Goal: Task Accomplishment & Management: Use online tool/utility

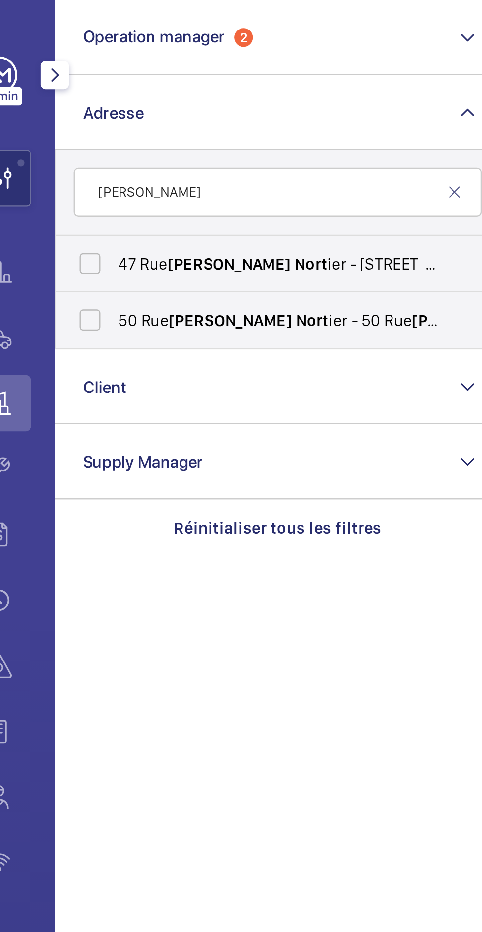
type input "[PERSON_NAME]"
click at [76, 104] on label "[STREET_ADDRESS] ier - [STREET_ADDRESS][PERSON_NAME]" at bounding box center [133, 111] width 171 height 24
click at [72, 104] on input "[STREET_ADDRESS] ier - [STREET_ADDRESS][PERSON_NAME]" at bounding box center [62, 111] width 20 height 20
checkbox input "true"
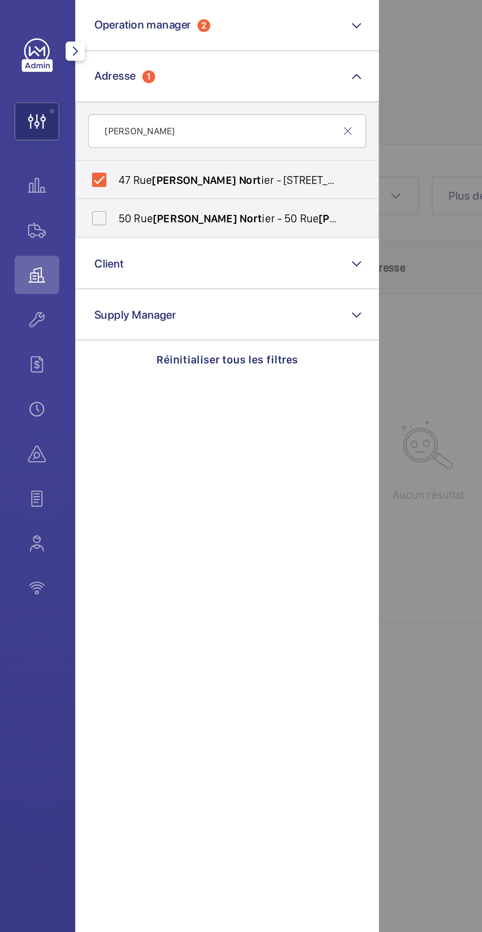
click at [267, 360] on div at bounding box center [475, 466] width 482 height 932
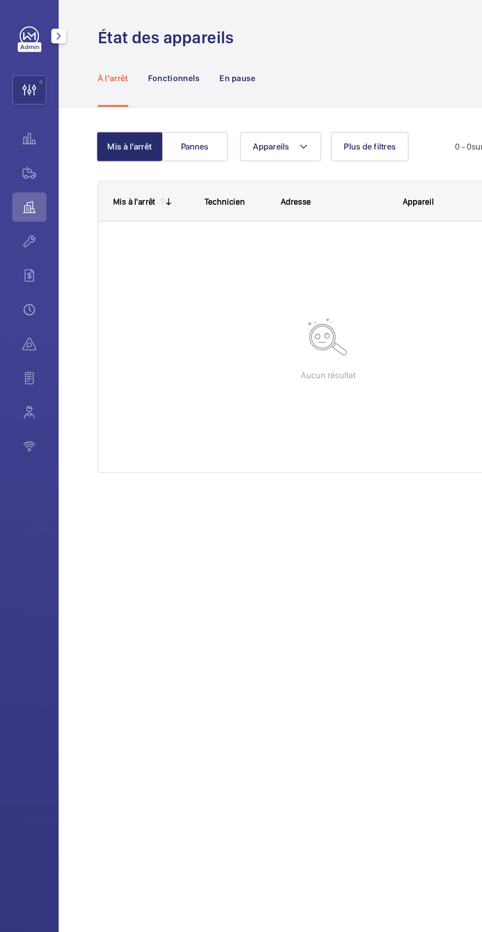
click at [23, 197] on wm-front-icon-button at bounding box center [24, 197] width 28 height 24
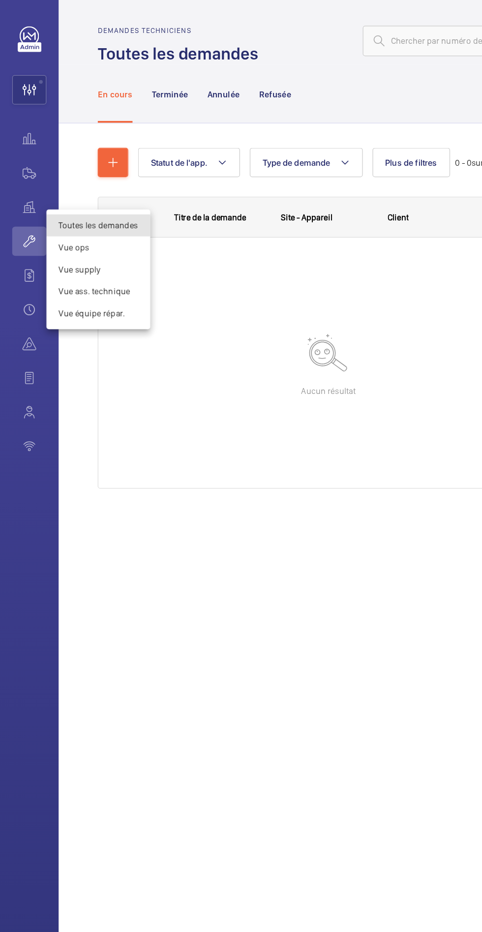
click at [25, 140] on div at bounding box center [241, 466] width 482 height 932
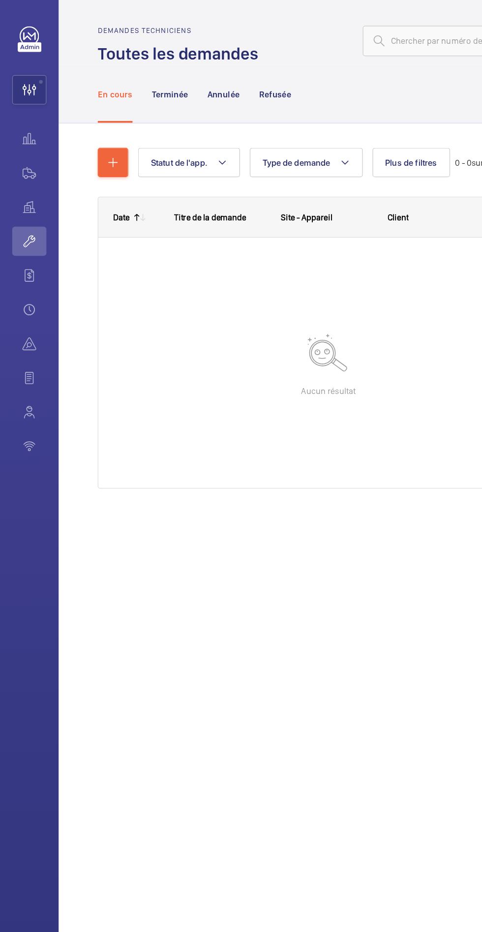
click at [20, 139] on wm-front-icon-button at bounding box center [24, 142] width 28 height 24
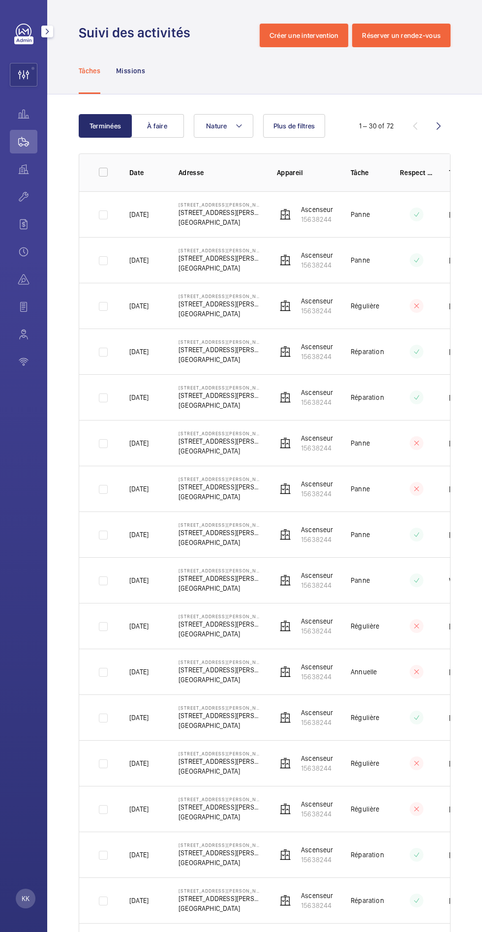
scroll to position [0, 67]
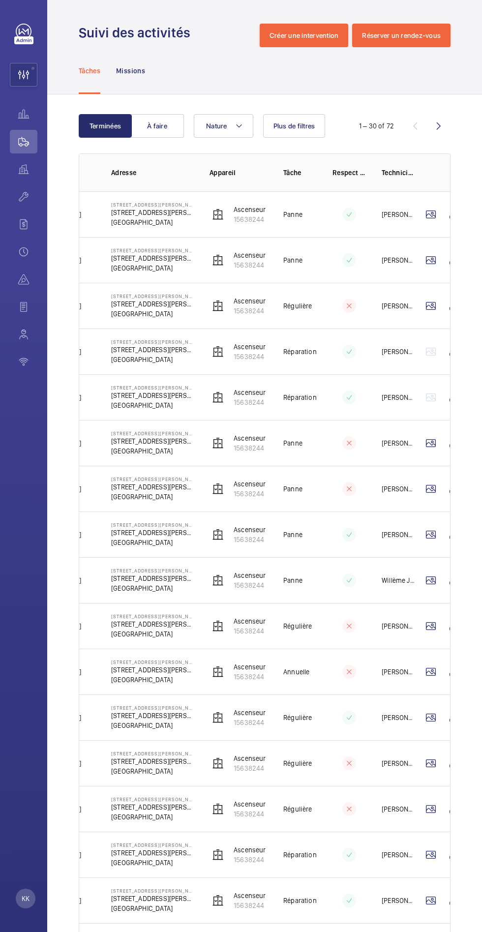
click at [366, 211] on td "[PERSON_NAME]" at bounding box center [390, 214] width 49 height 46
click at [257, 214] on p "15638244" at bounding box center [250, 219] width 32 height 10
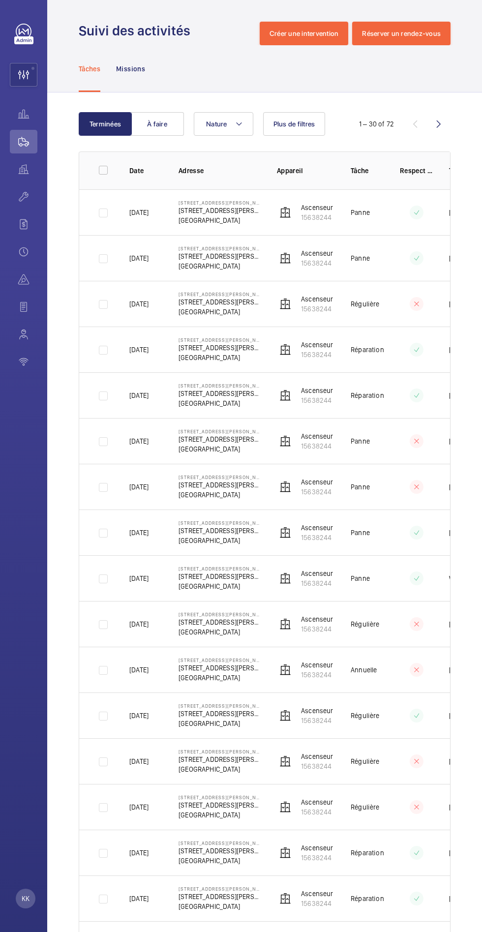
scroll to position [0, 67]
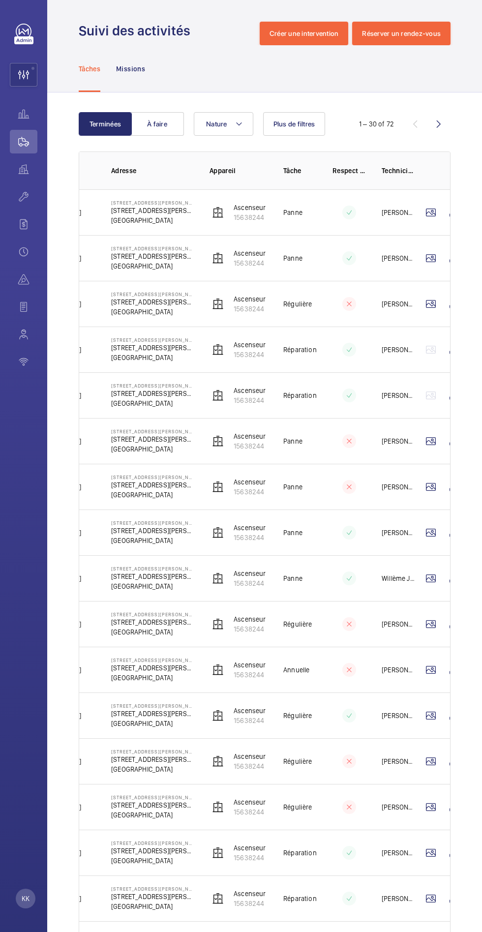
click at [430, 258] on wm-front-icon-button at bounding box center [431, 258] width 24 height 24
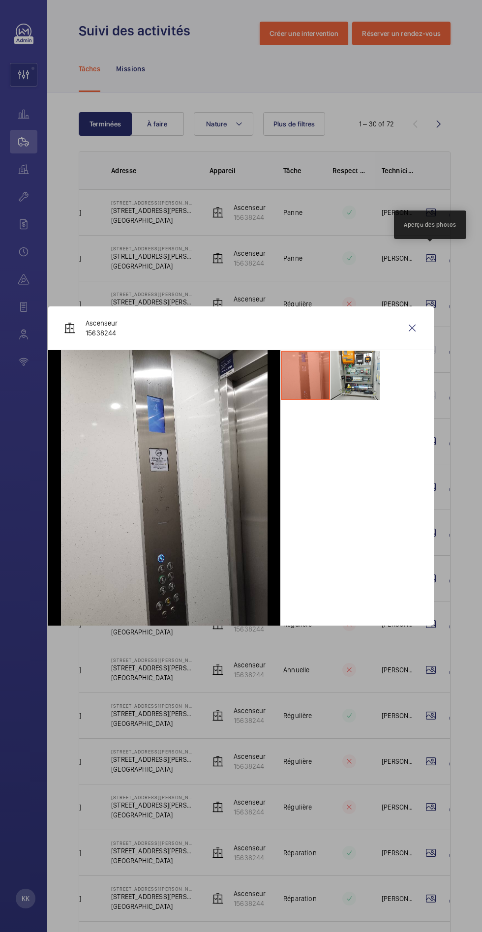
click at [344, 743] on div at bounding box center [241, 466] width 482 height 932
